Goal: Task Accomplishment & Management: Manage account settings

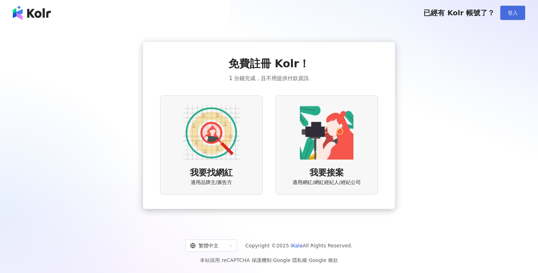
click at [519, 12] on button "登入" at bounding box center [512, 13] width 25 height 14
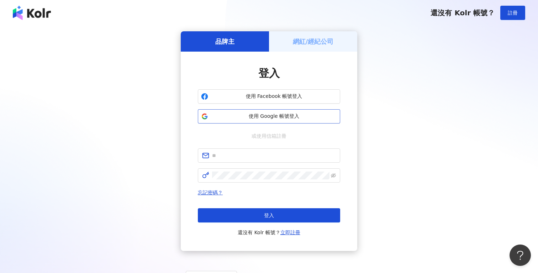
click at [280, 115] on span "使用 Google 帳號登入" at bounding box center [274, 116] width 126 height 7
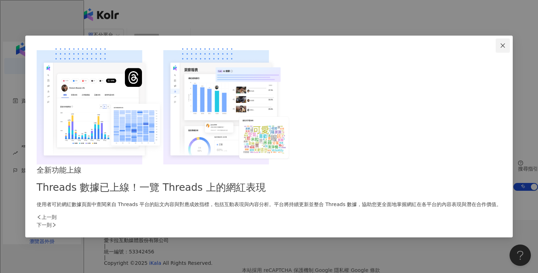
click at [500, 48] on icon "close" at bounding box center [503, 46] width 6 height 6
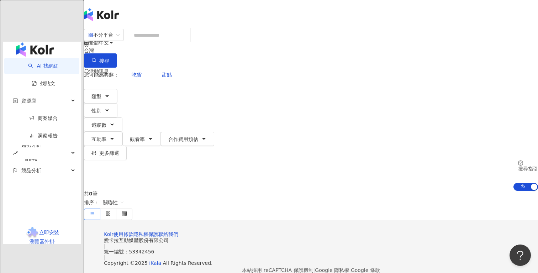
click at [102, 99] on icon at bounding box center [101, 99] width 2 height 1
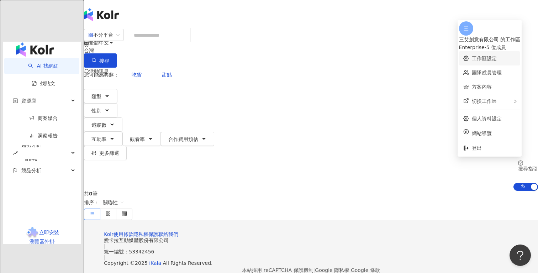
click at [472, 56] on link "工作區設定" at bounding box center [484, 59] width 25 height 6
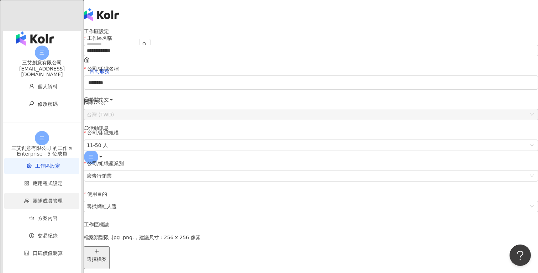
click at [50, 193] on li "團隊成員管理" at bounding box center [41, 201] width 75 height 16
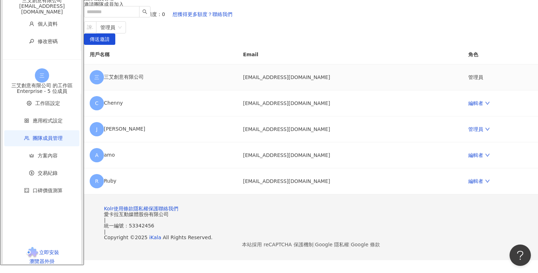
scroll to position [75, 0]
click at [468, 106] on link "編輯者" at bounding box center [478, 103] width 21 height 6
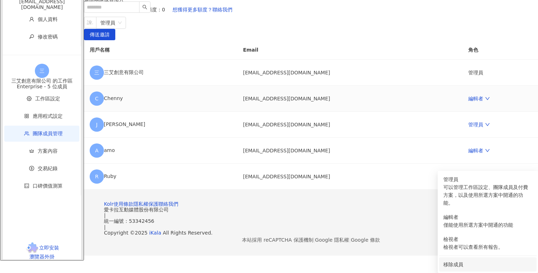
click at [453, 261] on div "移除成員" at bounding box center [487, 265] width 89 height 8
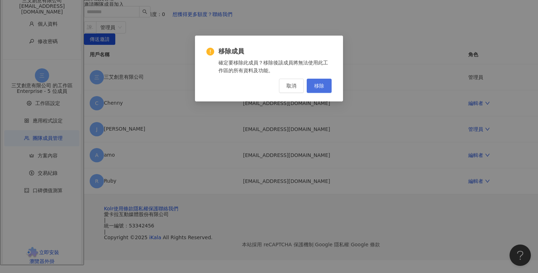
click at [321, 82] on button "移除" at bounding box center [319, 86] width 25 height 14
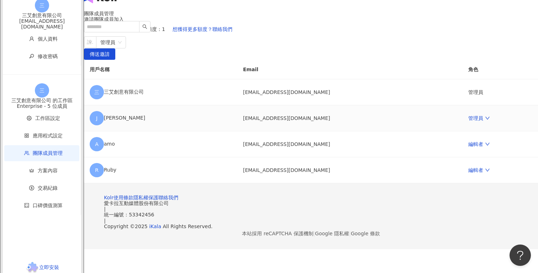
scroll to position [17, 0]
click at [88, 45] on div at bounding box center [86, 42] width 2 height 5
click at [122, 48] on span "管理員" at bounding box center [110, 42] width 21 height 11
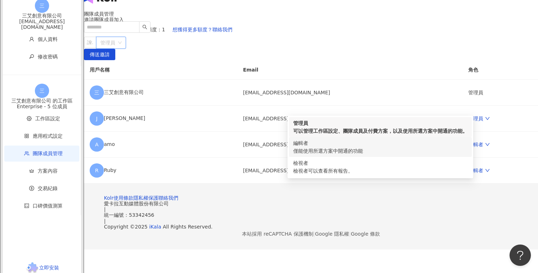
click at [433, 152] on div "編輯者 僅能使用所選方案中開通的功能" at bounding box center [380, 147] width 174 height 16
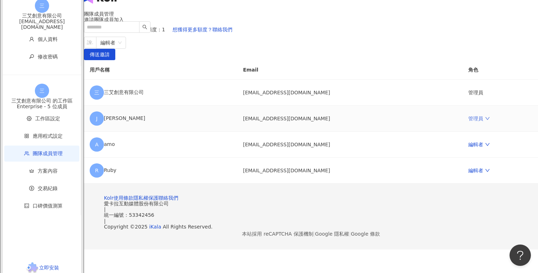
click at [468, 121] on link "管理員" at bounding box center [478, 119] width 21 height 6
click at [88, 45] on div at bounding box center [86, 42] width 2 height 5
type input "*"
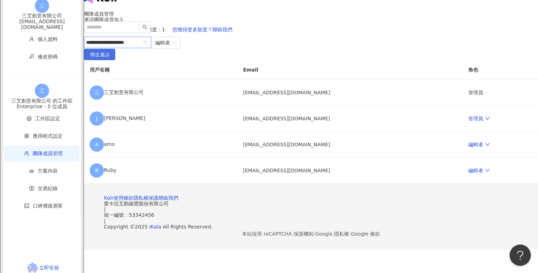
type input "**********"
click at [110, 61] on span "傳送邀請" at bounding box center [100, 54] width 20 height 11
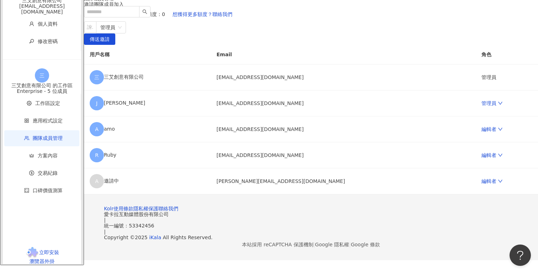
scroll to position [52, 0]
